Goal: Navigation & Orientation: Find specific page/section

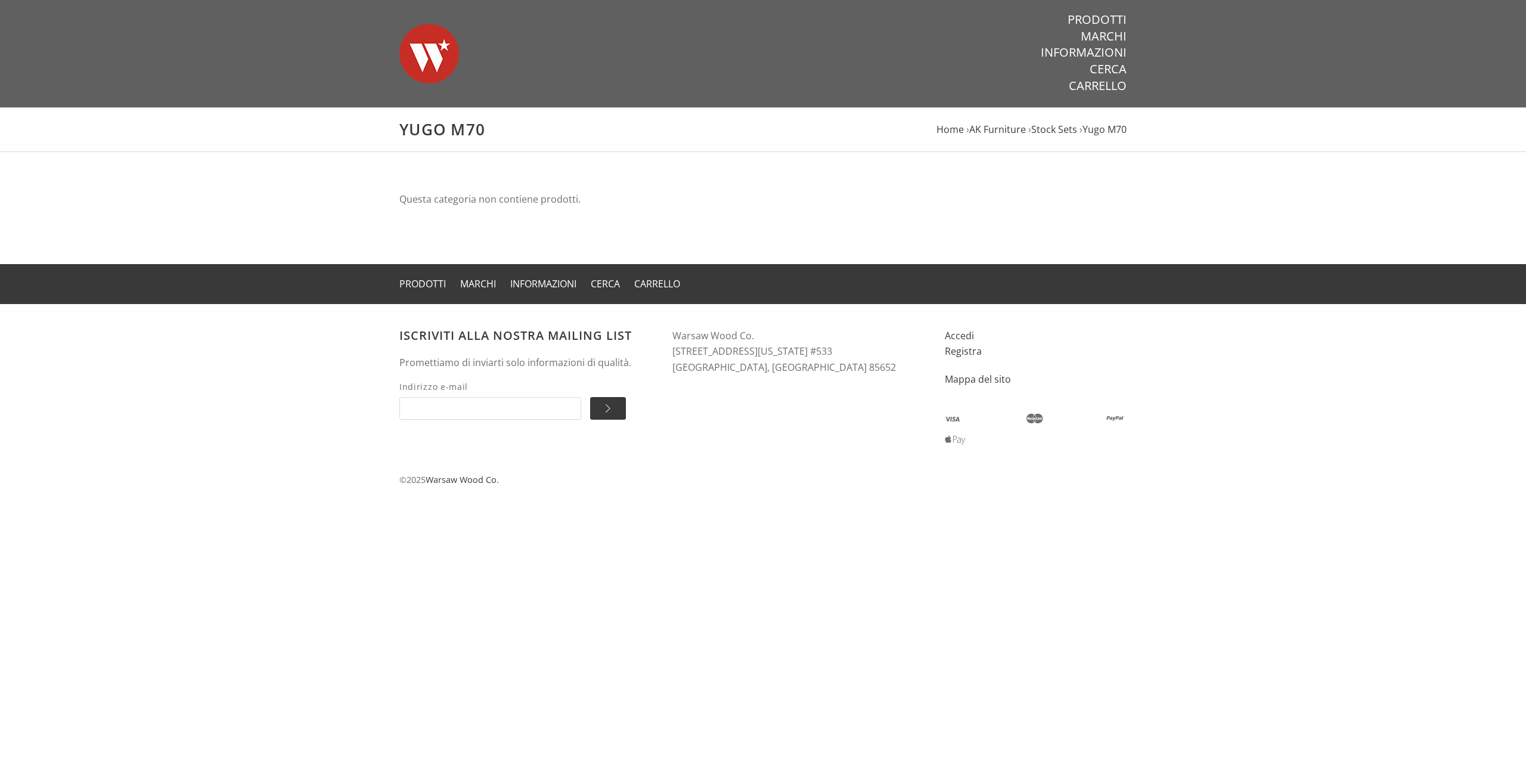
click at [385, 49] on header "Warsaw Wood Co. Prodotti Marchi Informazioni Cerca Carrello" at bounding box center [763, 54] width 1526 height 108
click at [409, 45] on img at bounding box center [429, 53] width 59 height 83
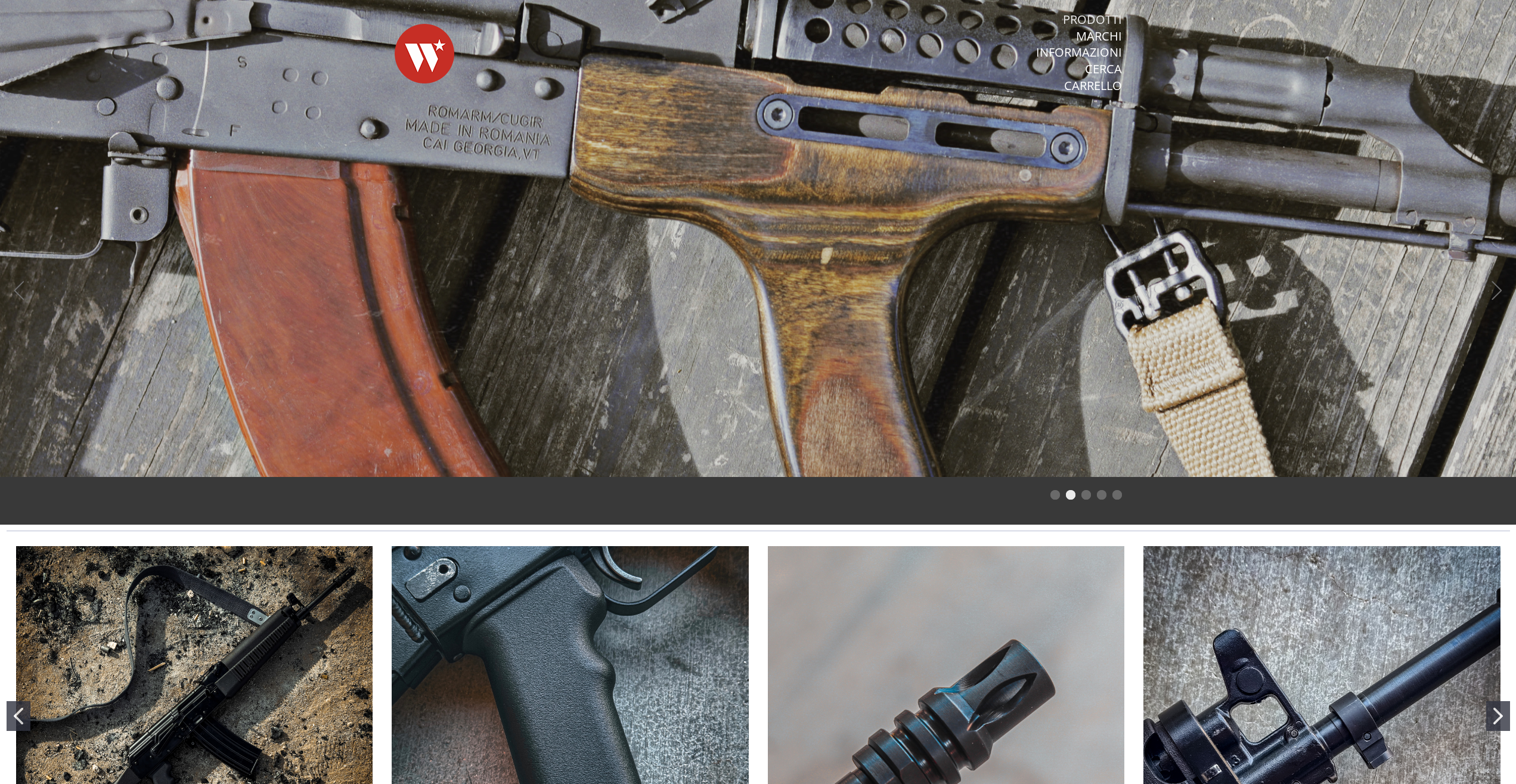
click at [1113, 14] on link "Prodotti" at bounding box center [1092, 20] width 59 height 16
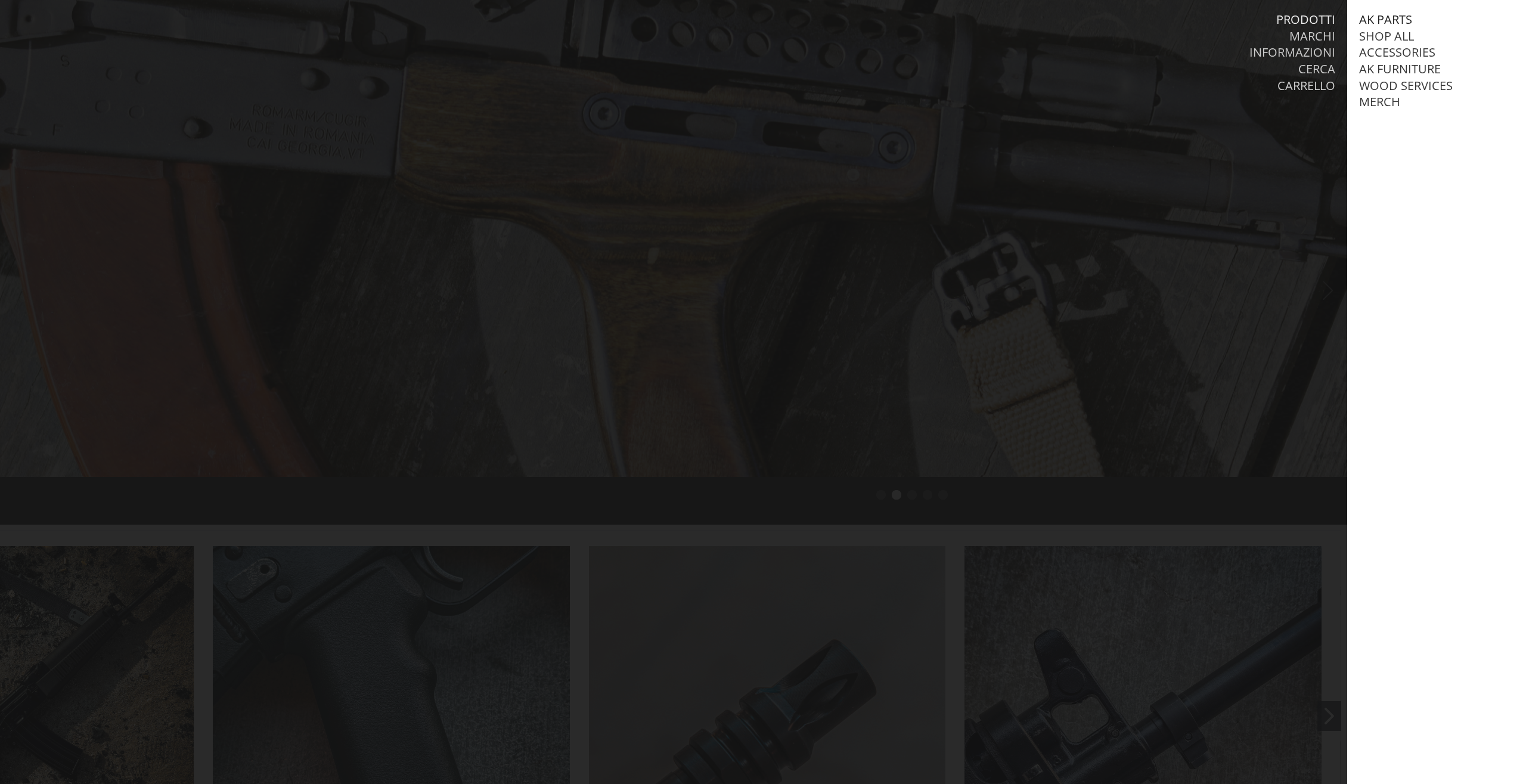
click at [1390, 17] on link "AK Parts" at bounding box center [1386, 20] width 53 height 16
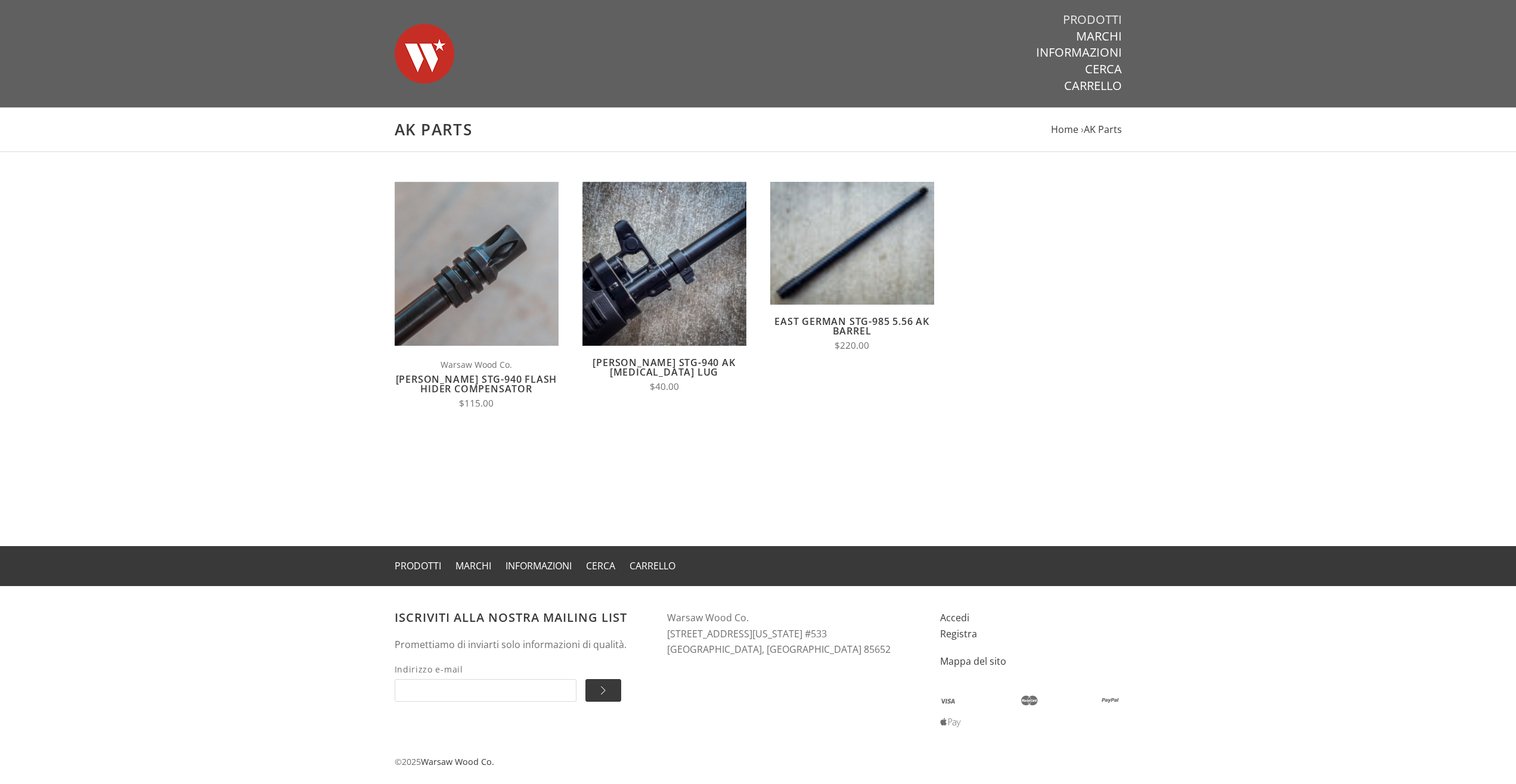
click at [1092, 20] on link "Prodotti" at bounding box center [1092, 20] width 59 height 16
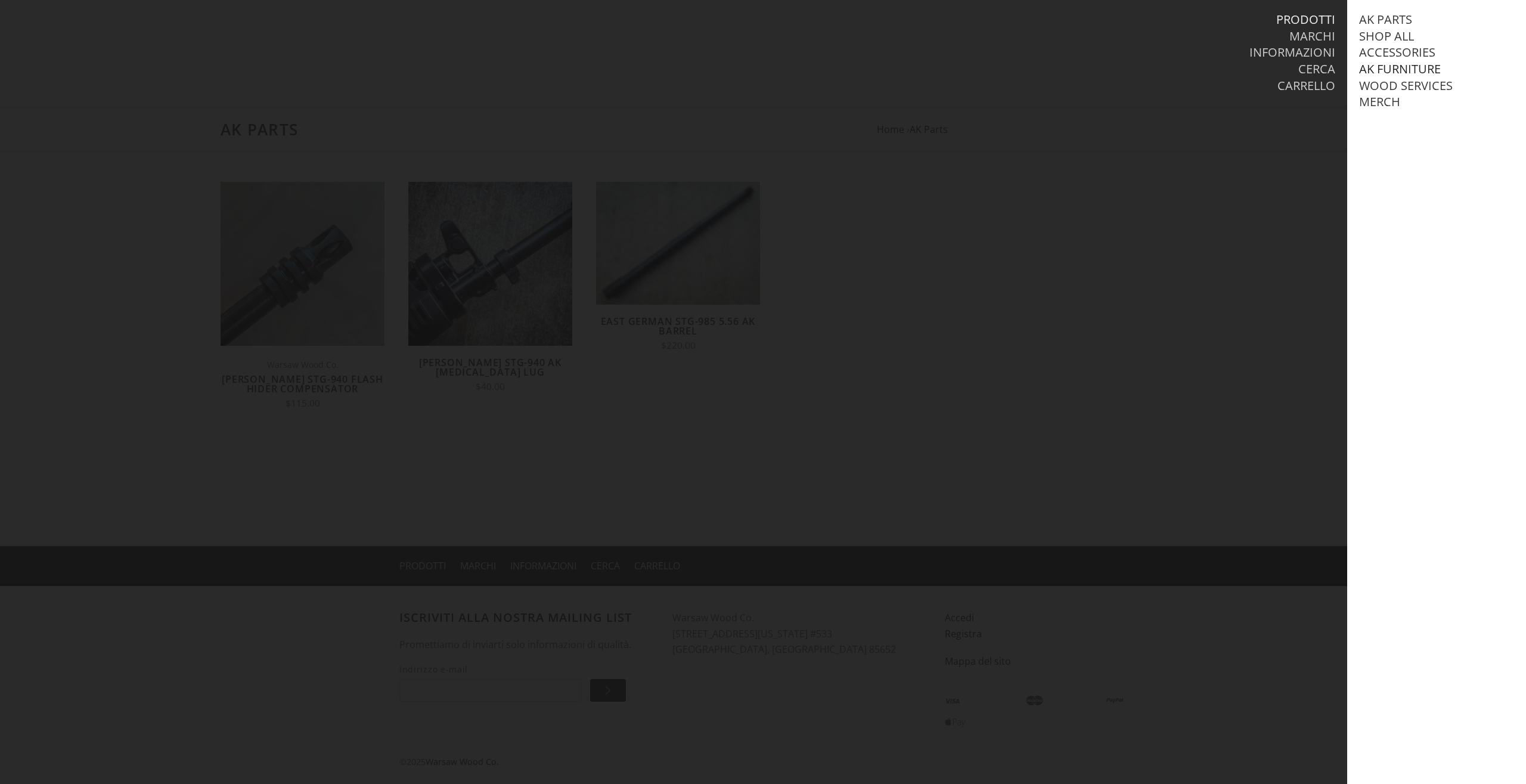
click at [1372, 72] on link "AK Furniture" at bounding box center [1400, 69] width 82 height 16
click at [1404, 85] on link "Visualizza tutti AK Furniture" at bounding box center [1442, 94] width 143 height 31
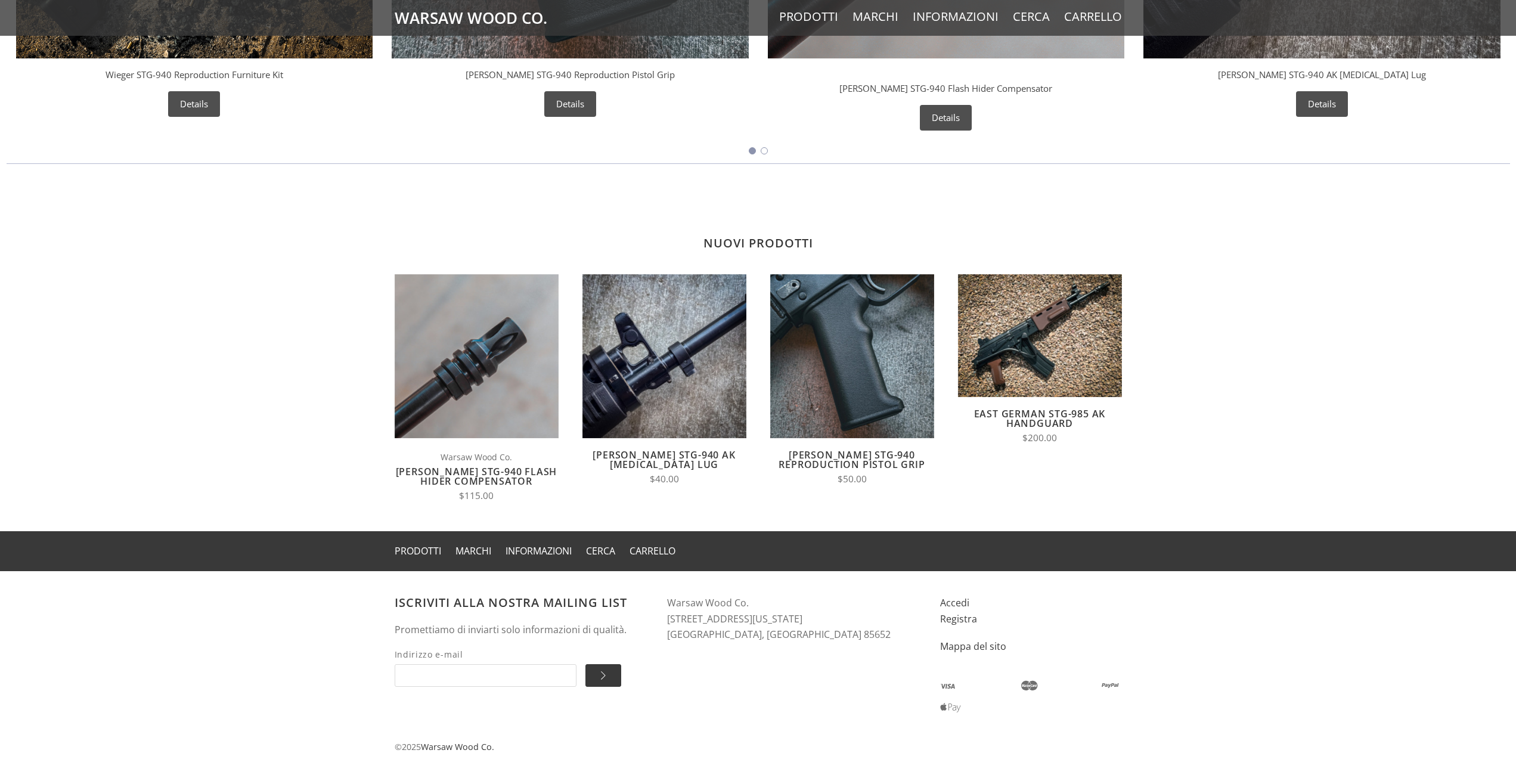
scroll to position [848, 0]
